Goal: Find specific page/section: Find specific page/section

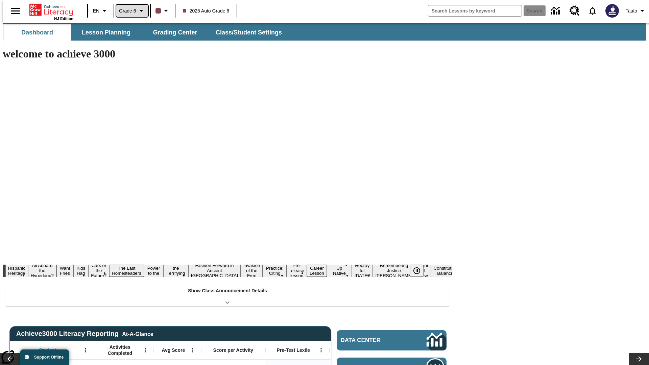
click at [130, 11] on span "Grade 6" at bounding box center [127, 10] width 17 height 7
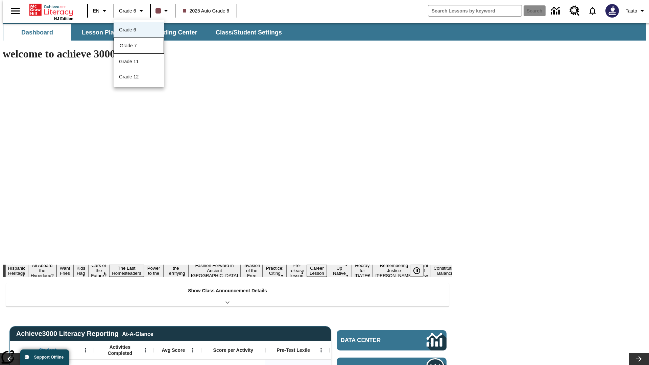
click at [139, 46] on div "Grade 7" at bounding box center [139, 45] width 39 height 7
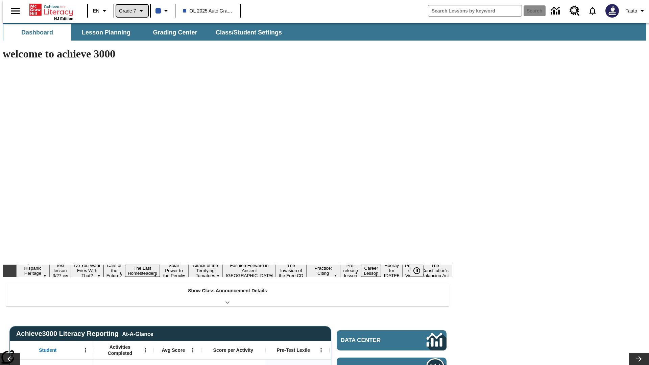
click at [130, 11] on span "Grade 7" at bounding box center [127, 10] width 17 height 7
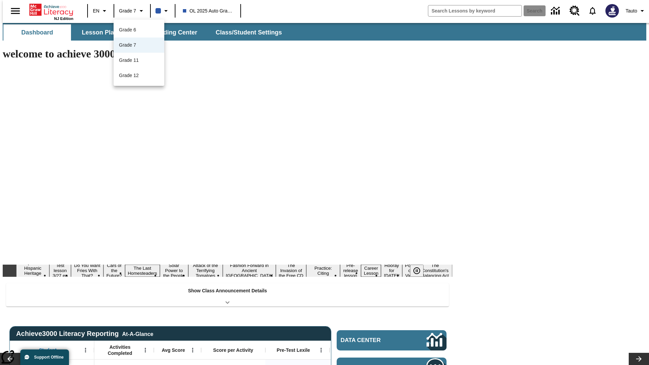
click at [324, 182] on div at bounding box center [324, 182] width 649 height 365
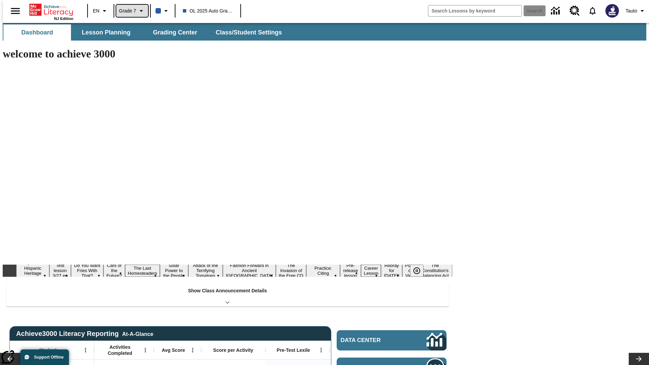
scroll to position [24, 0]
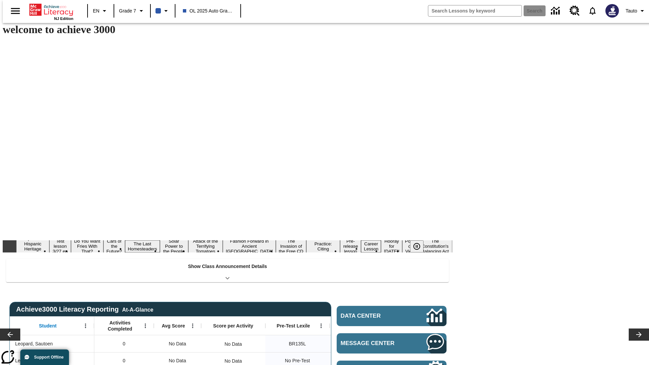
click at [103, 12] on span "Lesson Planning" at bounding box center [106, 8] width 49 height 8
